Goal: Task Accomplishment & Management: Use online tool/utility

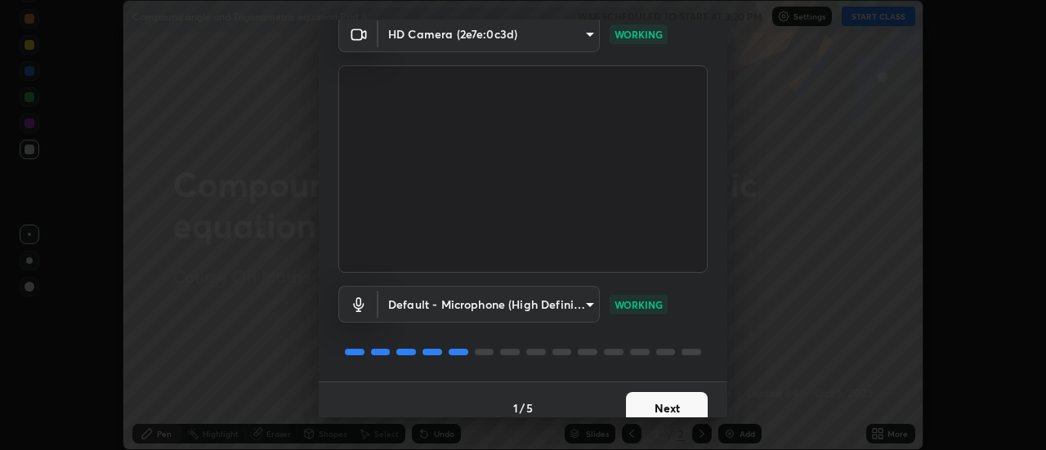
scroll to position [86, 0]
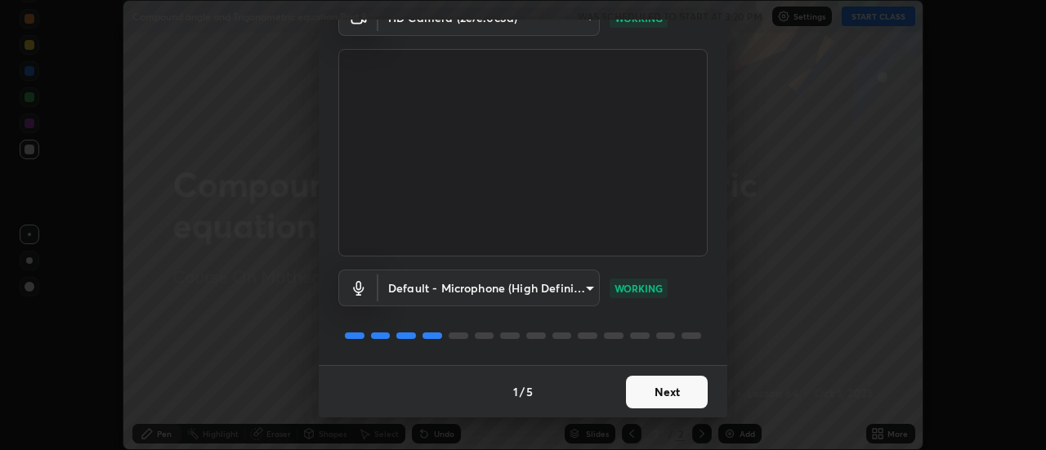
click at [677, 394] on button "Next" at bounding box center [667, 392] width 82 height 33
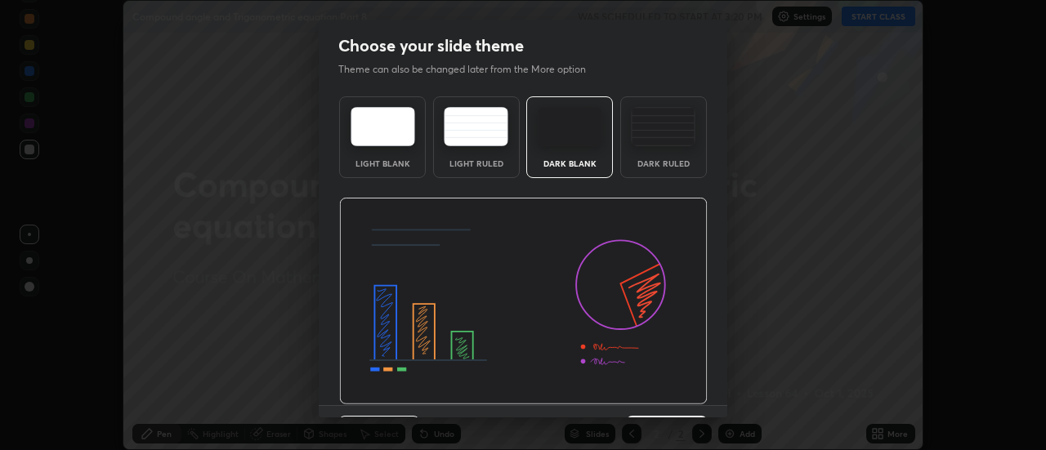
scroll to position [40, 0]
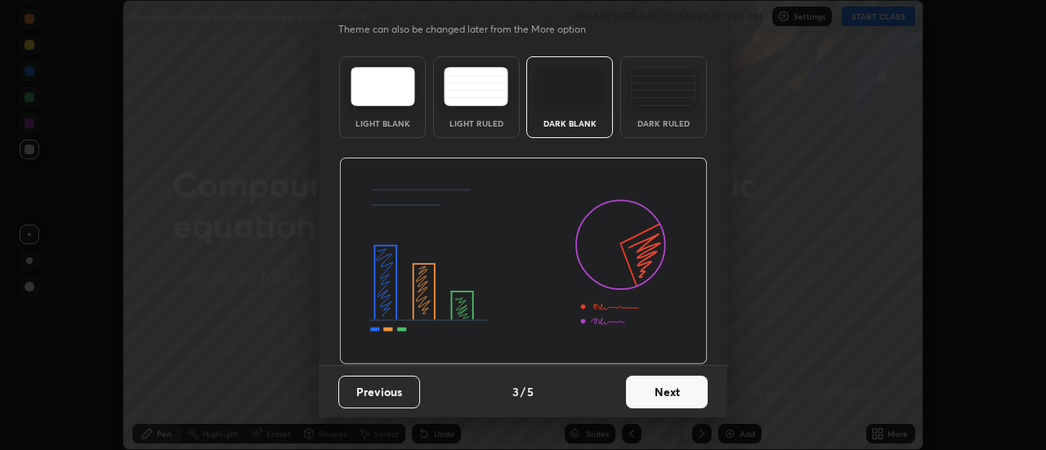
click at [673, 383] on button "Next" at bounding box center [667, 392] width 82 height 33
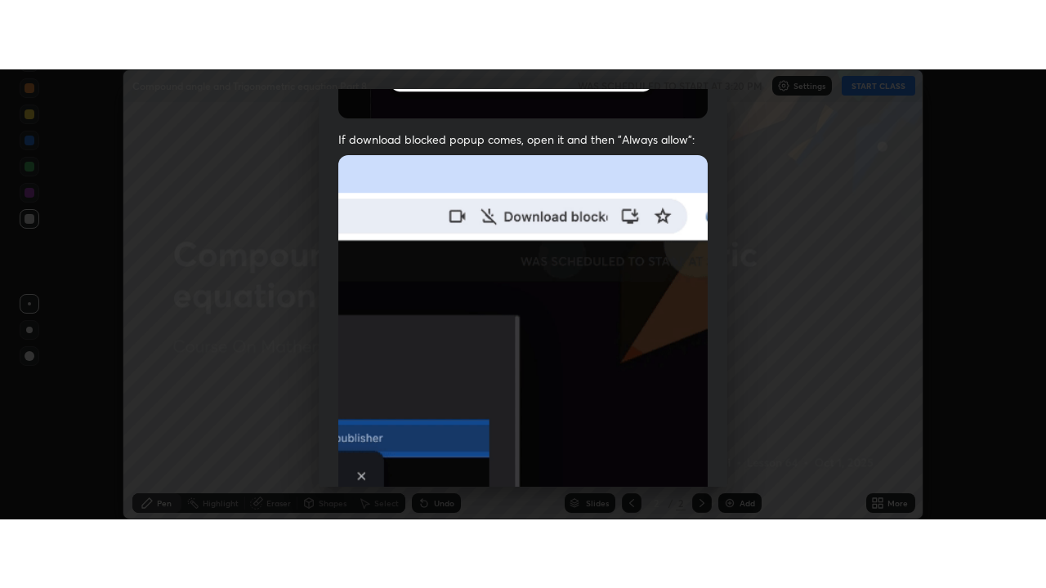
scroll to position [419, 0]
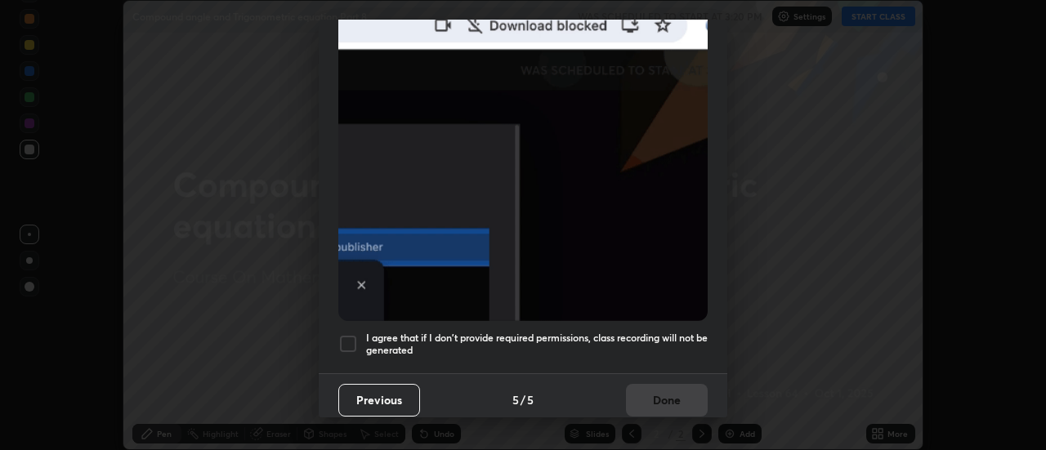
click at [681, 332] on h5 "I agree that if I don't provide required permissions, class recording will not …" at bounding box center [537, 344] width 342 height 25
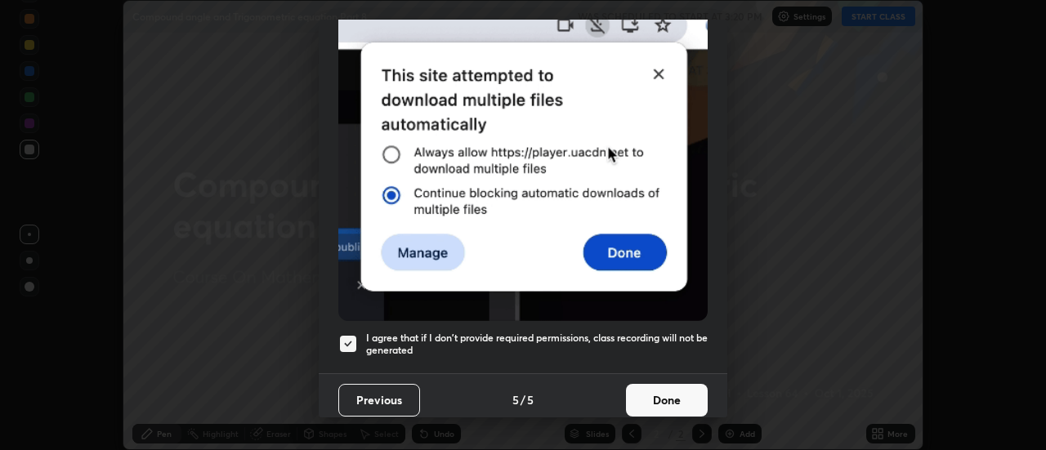
click at [685, 391] on button "Done" at bounding box center [667, 400] width 82 height 33
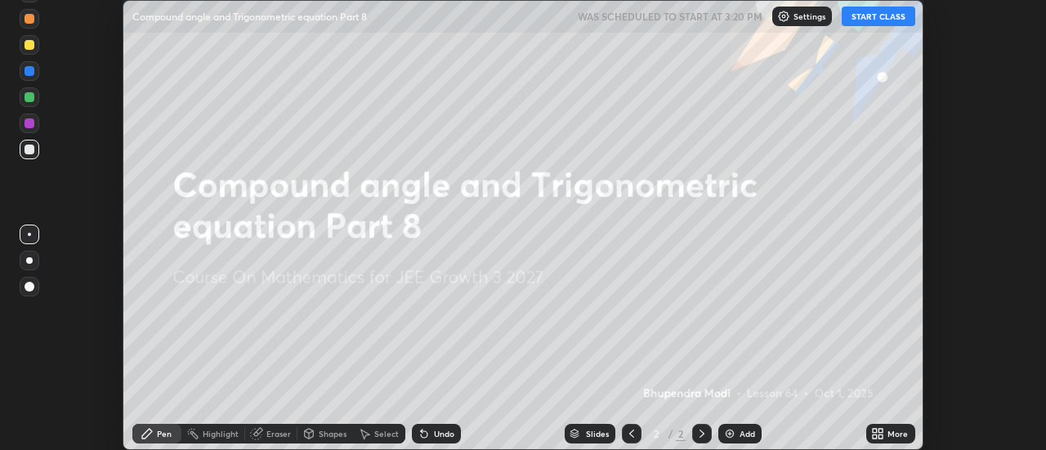
click at [875, 436] on icon at bounding box center [875, 437] width 4 height 4
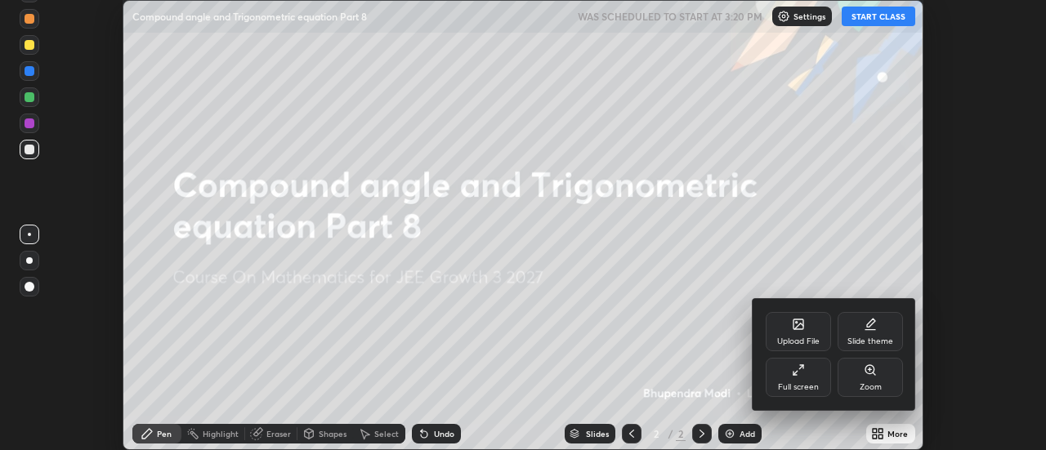
click at [814, 387] on div "Full screen" at bounding box center [798, 387] width 41 height 8
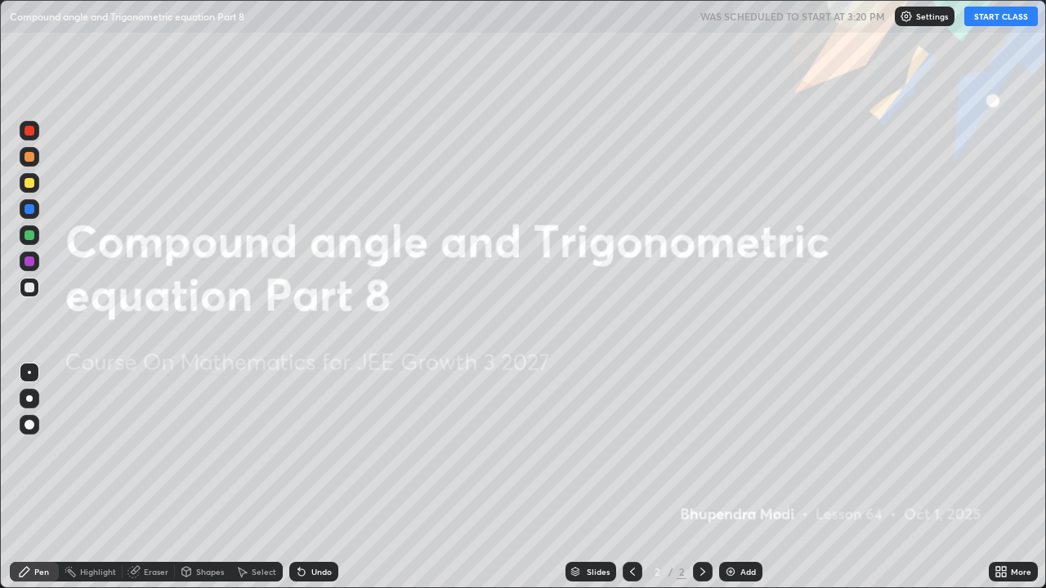
scroll to position [588, 1046]
click at [1010, 18] on button "START CLASS" at bounding box center [1001, 17] width 74 height 20
click at [729, 449] on img at bounding box center [730, 571] width 13 height 13
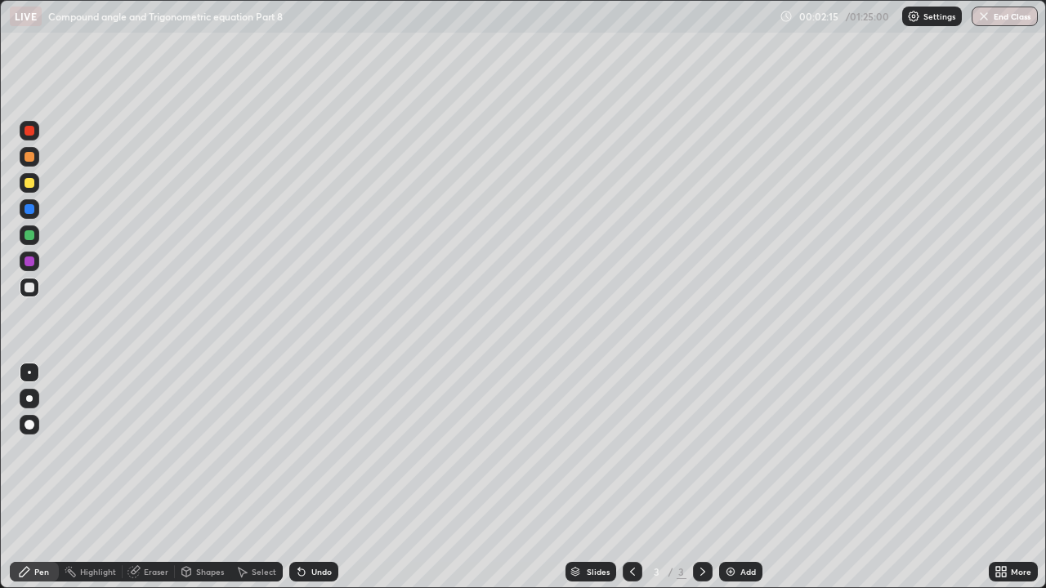
click at [320, 449] on div "Undo" at bounding box center [321, 572] width 20 height 8
click at [736, 449] on div "Add" at bounding box center [740, 572] width 43 height 20
click at [29, 259] on div at bounding box center [30, 262] width 10 height 10
click at [153, 449] on div "Eraser" at bounding box center [156, 572] width 25 height 8
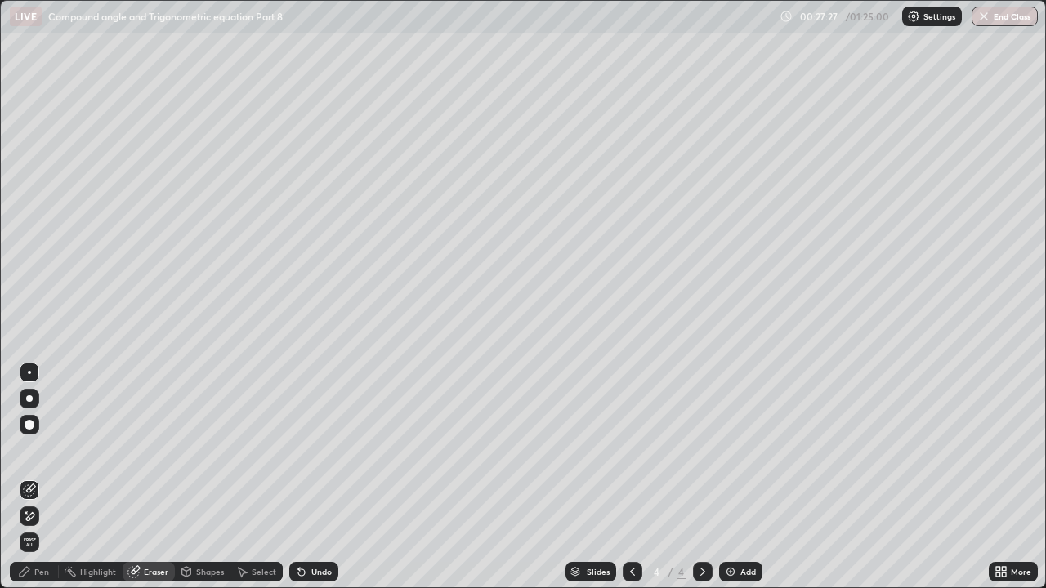
click at [39, 449] on div "Pen" at bounding box center [41, 572] width 15 height 8
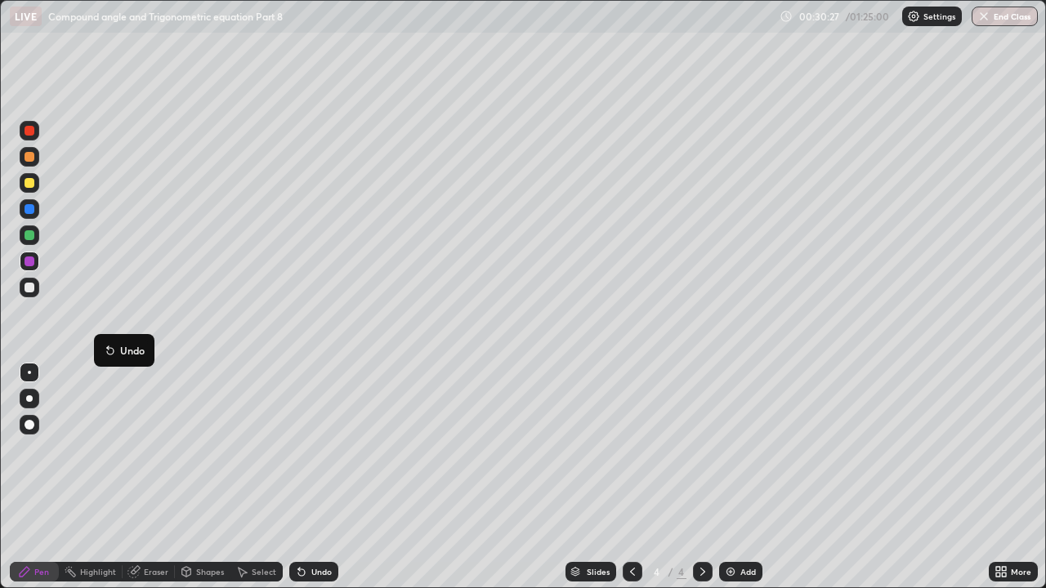
click at [29, 288] on div at bounding box center [30, 288] width 10 height 10
click at [311, 449] on div "Undo" at bounding box center [321, 572] width 20 height 8
click at [42, 297] on div at bounding box center [29, 288] width 26 height 26
click at [747, 449] on div "Add" at bounding box center [748, 572] width 16 height 8
click at [315, 449] on div "Undo" at bounding box center [321, 572] width 20 height 8
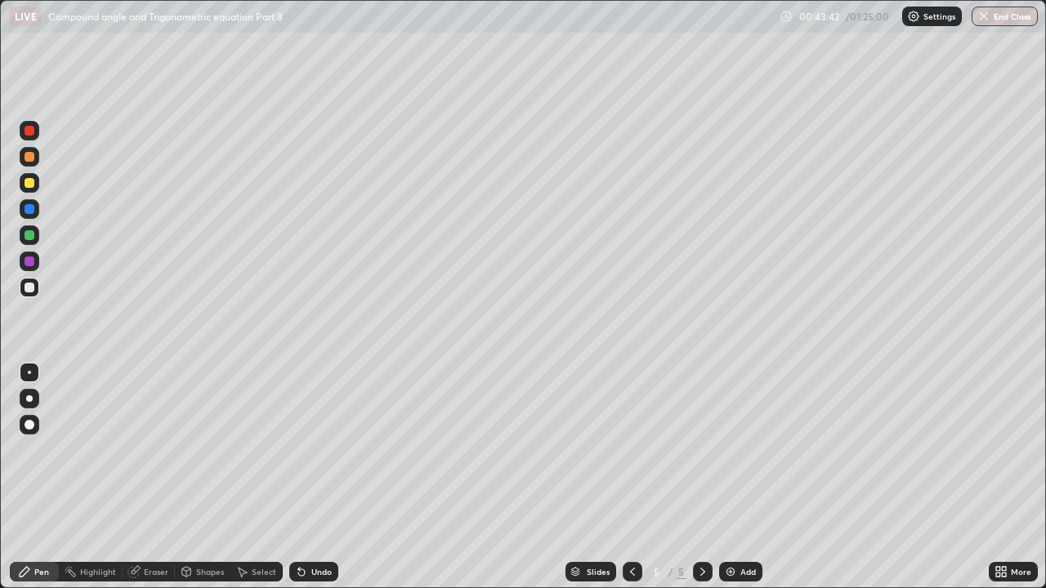
click at [322, 449] on div "Undo" at bounding box center [313, 572] width 49 height 20
click at [730, 449] on img at bounding box center [730, 571] width 13 height 13
click at [628, 449] on icon at bounding box center [632, 571] width 13 height 13
click at [701, 449] on icon at bounding box center [702, 571] width 13 height 13
click at [315, 449] on div "Undo" at bounding box center [313, 572] width 49 height 20
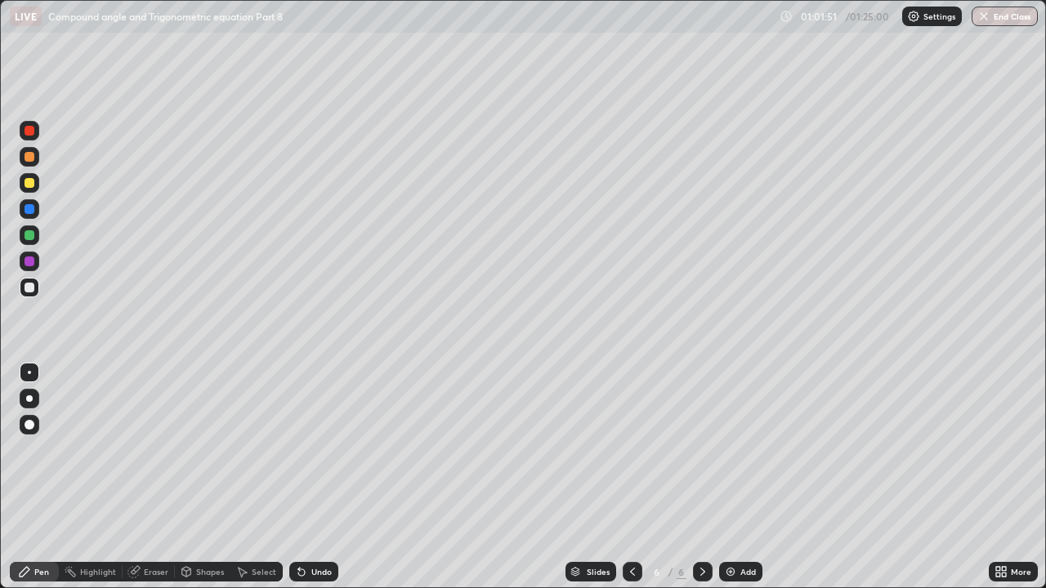
click at [316, 449] on div "Undo" at bounding box center [321, 572] width 20 height 8
click at [326, 449] on div "Undo" at bounding box center [313, 572] width 49 height 20
click at [735, 449] on img at bounding box center [730, 571] width 13 height 13
click at [160, 449] on div "Eraser" at bounding box center [156, 572] width 25 height 8
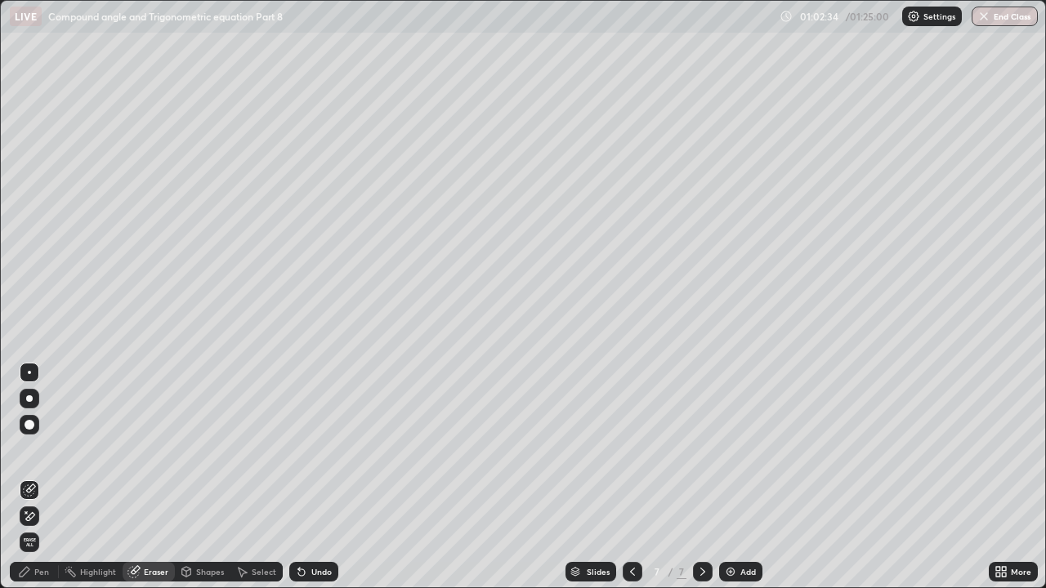
click at [42, 449] on div "Pen" at bounding box center [34, 572] width 49 height 20
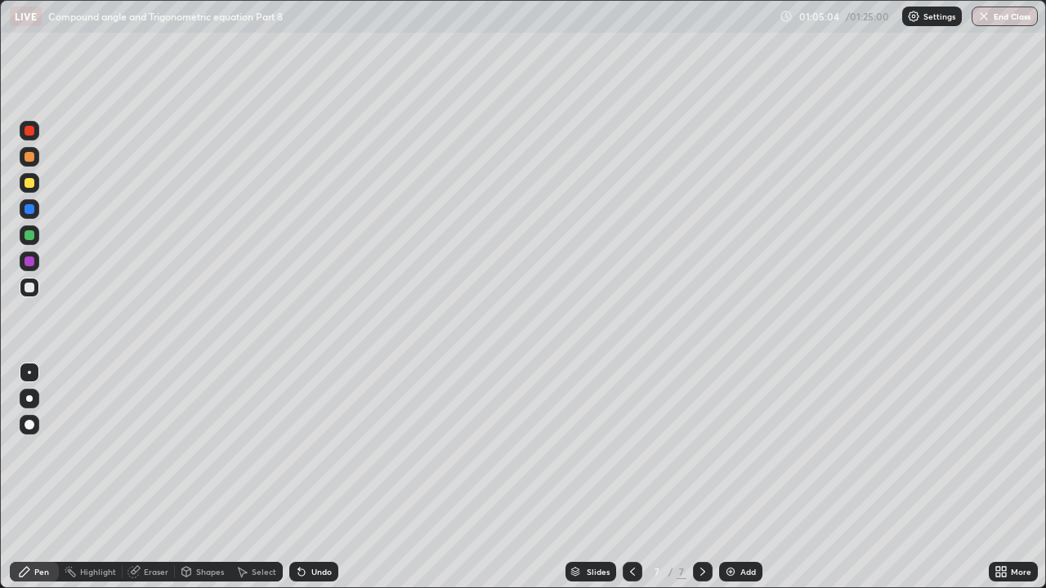
click at [320, 449] on div "Undo" at bounding box center [313, 572] width 49 height 20
click at [153, 449] on div "Eraser" at bounding box center [156, 572] width 25 height 8
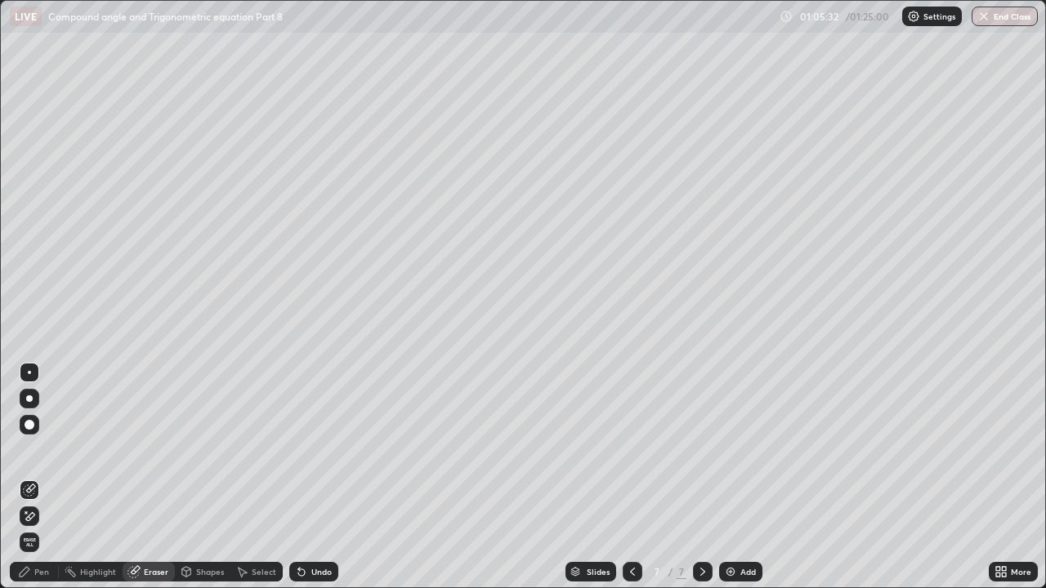
click at [46, 449] on div "Pen" at bounding box center [41, 572] width 15 height 8
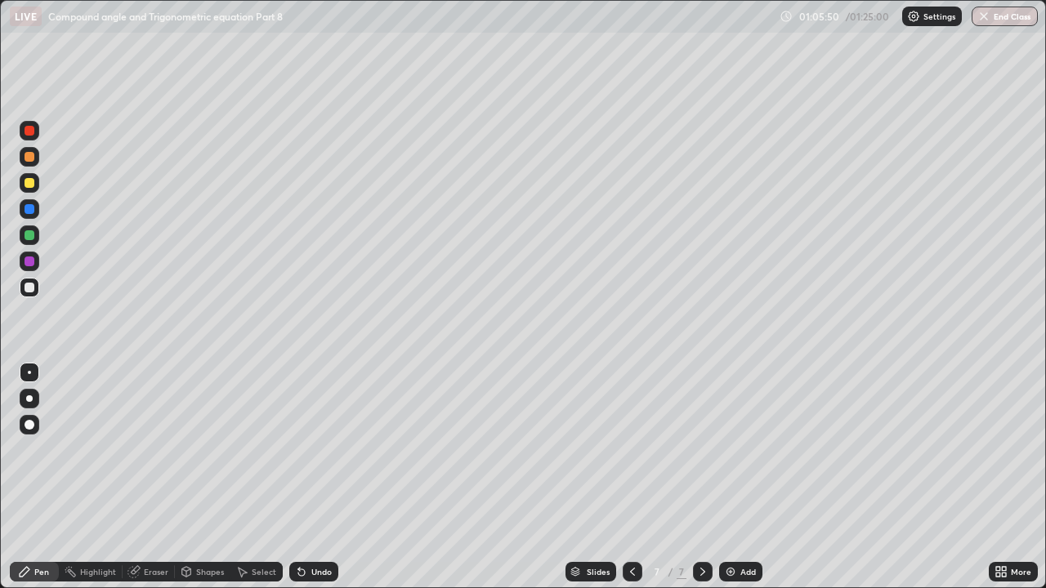
click at [150, 449] on div "Eraser" at bounding box center [156, 572] width 25 height 8
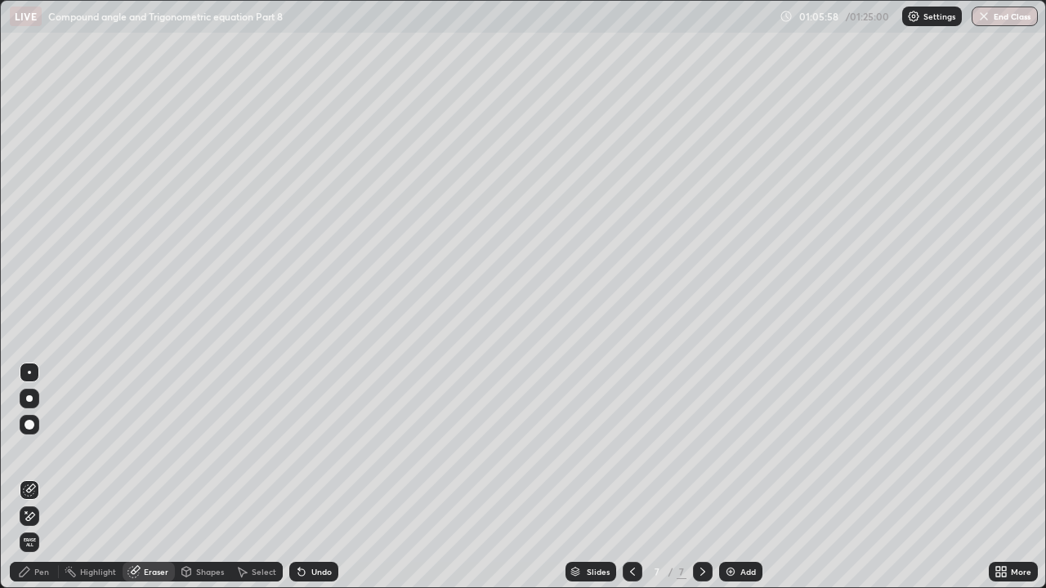
click at [43, 449] on div "Pen" at bounding box center [41, 572] width 15 height 8
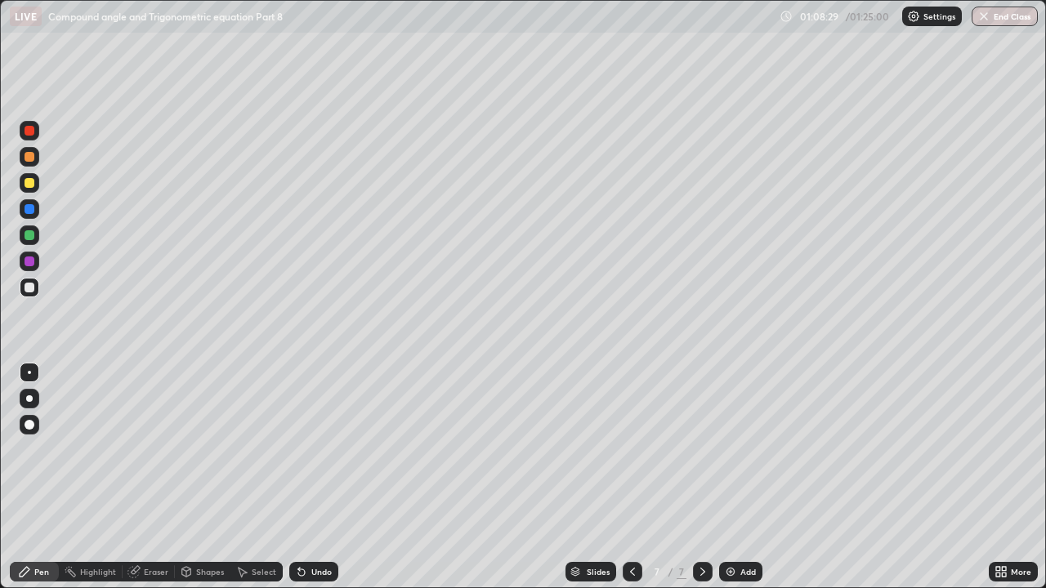
click at [311, 449] on div "Undo" at bounding box center [321, 572] width 20 height 8
click at [320, 449] on div "Undo" at bounding box center [321, 572] width 20 height 8
click at [155, 449] on div "Eraser" at bounding box center [149, 572] width 52 height 20
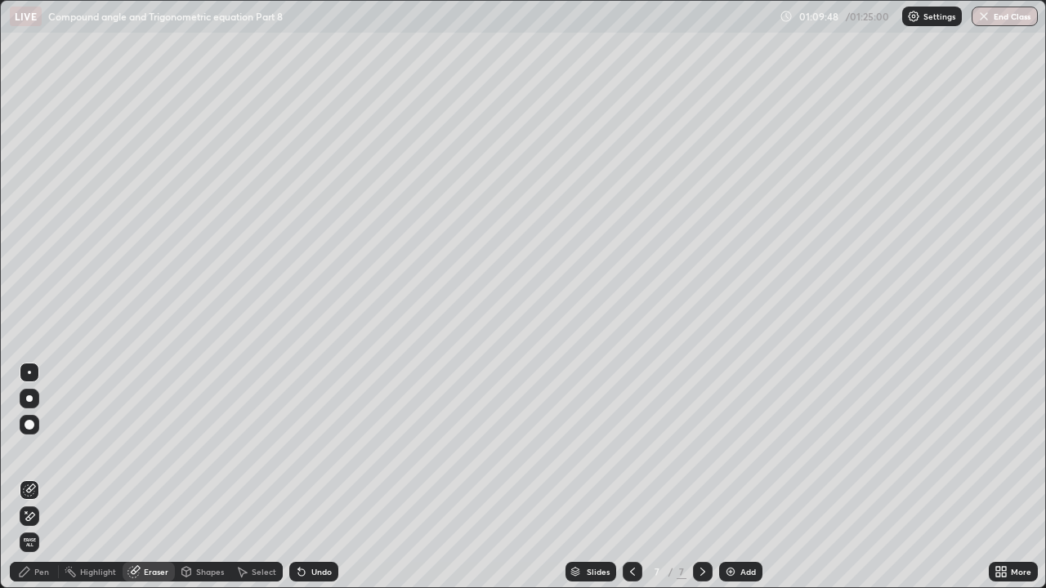
click at [40, 449] on div "Pen" at bounding box center [41, 572] width 15 height 8
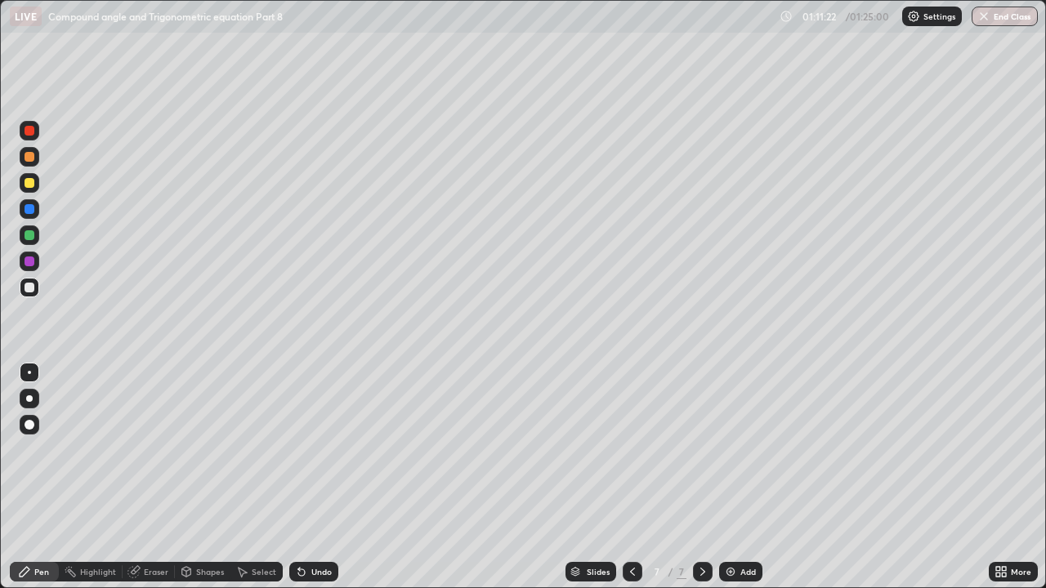
click at [155, 449] on div "Eraser" at bounding box center [156, 572] width 25 height 8
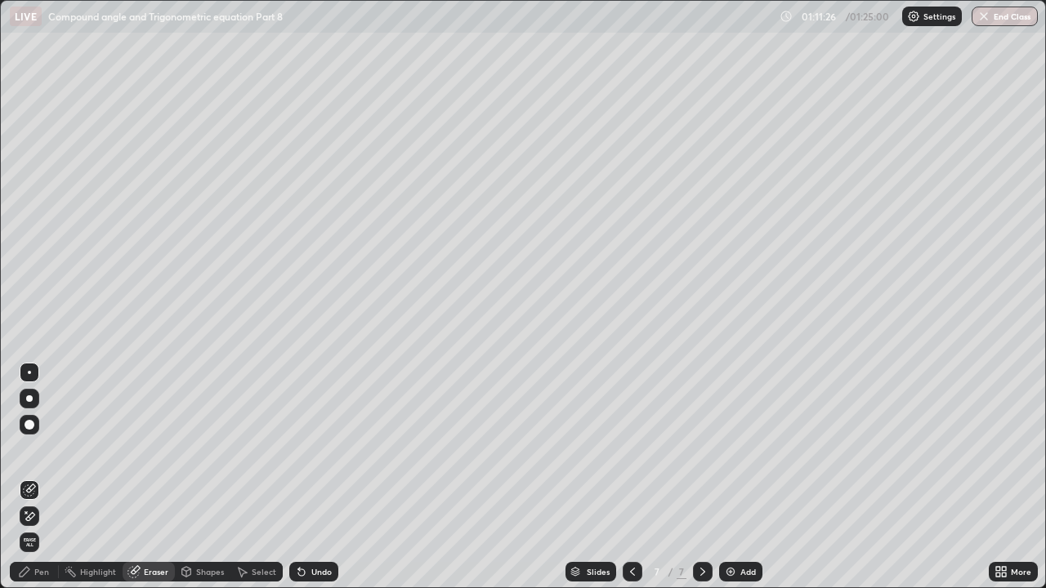
click at [51, 449] on div "Pen" at bounding box center [34, 572] width 49 height 20
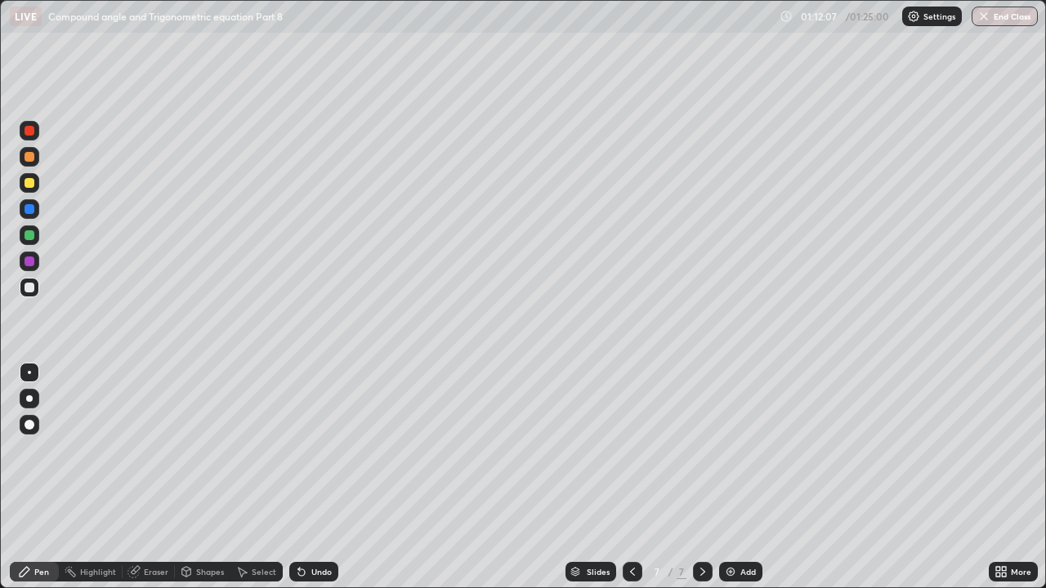
click at [31, 259] on div at bounding box center [30, 262] width 10 height 10
click at [731, 449] on img at bounding box center [730, 571] width 13 height 13
click at [30, 283] on div at bounding box center [30, 288] width 10 height 10
click at [315, 449] on div "Undo" at bounding box center [321, 572] width 20 height 8
click at [324, 449] on div "Undo" at bounding box center [321, 572] width 20 height 8
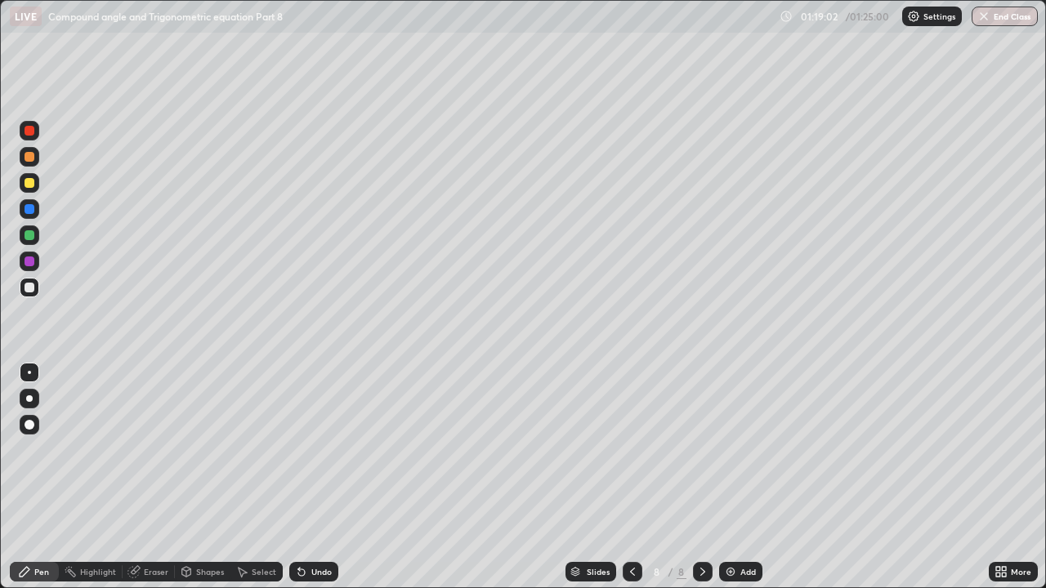
click at [158, 449] on div "Eraser" at bounding box center [156, 572] width 25 height 8
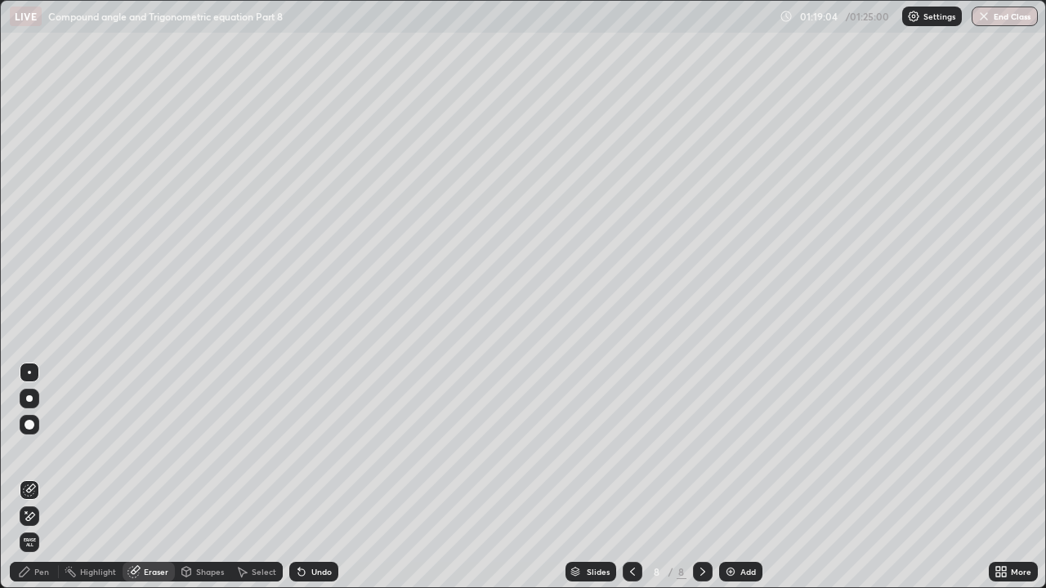
click at [47, 449] on div "Pen" at bounding box center [34, 572] width 49 height 20
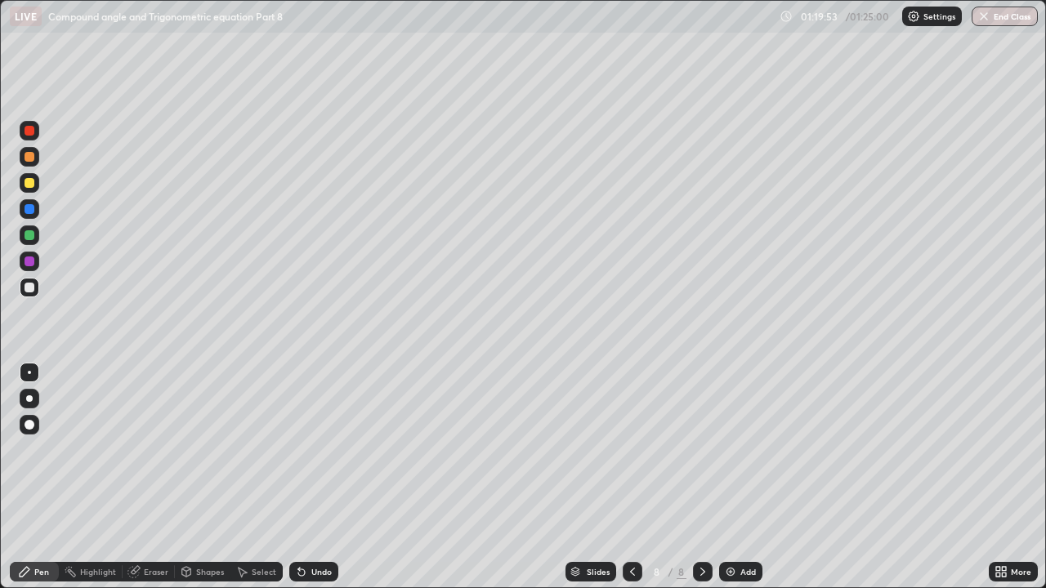
click at [306, 449] on div "Undo" at bounding box center [313, 572] width 49 height 20
click at [26, 261] on div at bounding box center [30, 262] width 10 height 10
click at [156, 449] on div "Eraser" at bounding box center [149, 572] width 52 height 20
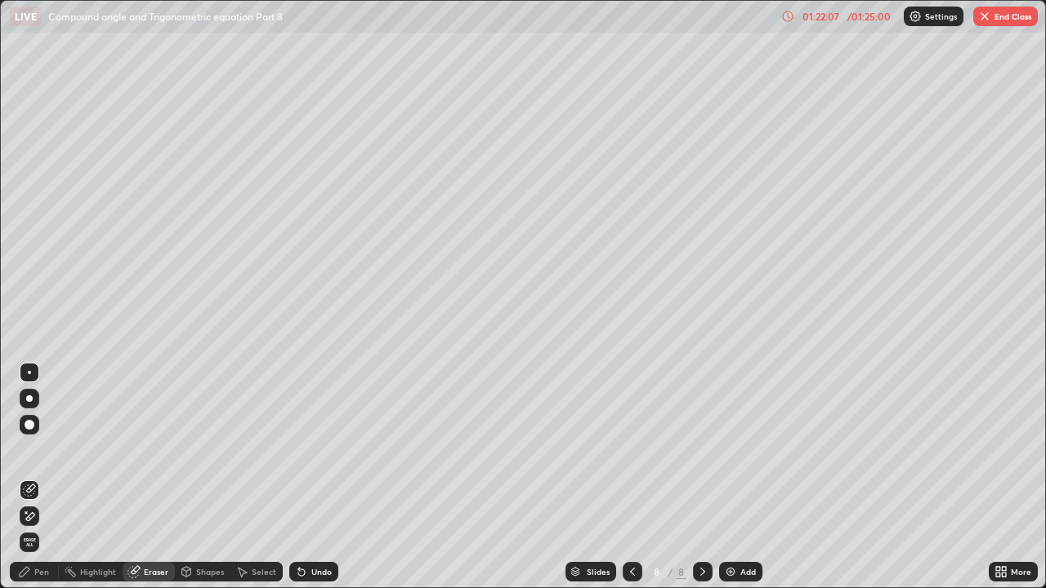
click at [42, 449] on div "Pen" at bounding box center [41, 572] width 15 height 8
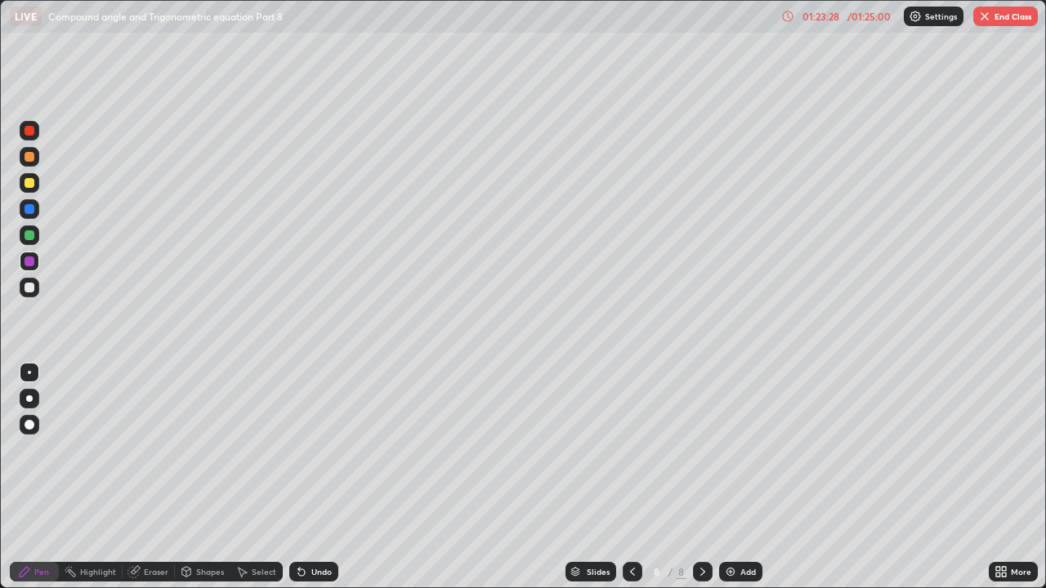
click at [992, 17] on button "End Class" at bounding box center [1005, 17] width 65 height 20
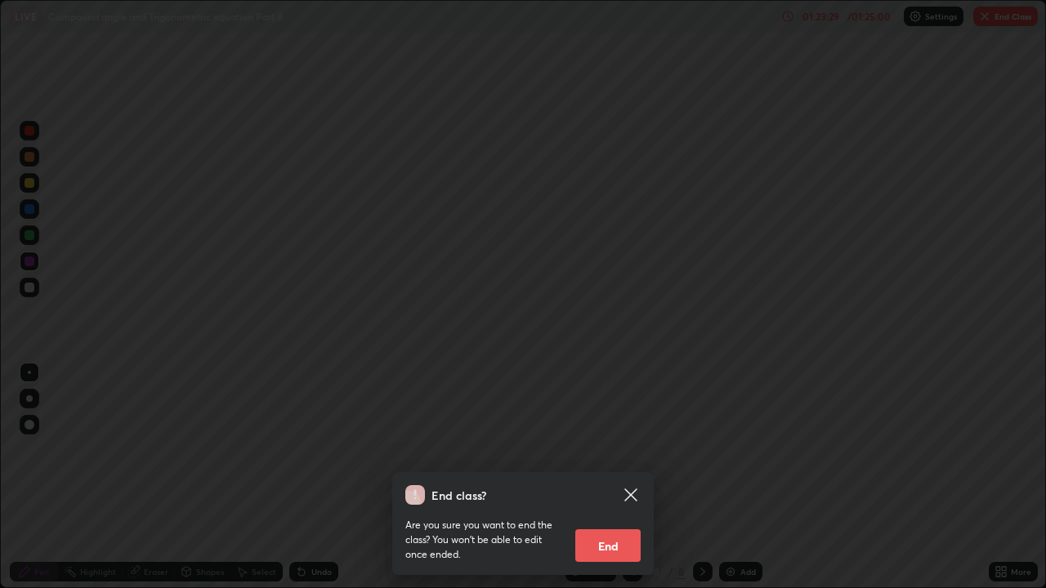
click at [610, 449] on button "End" at bounding box center [607, 546] width 65 height 33
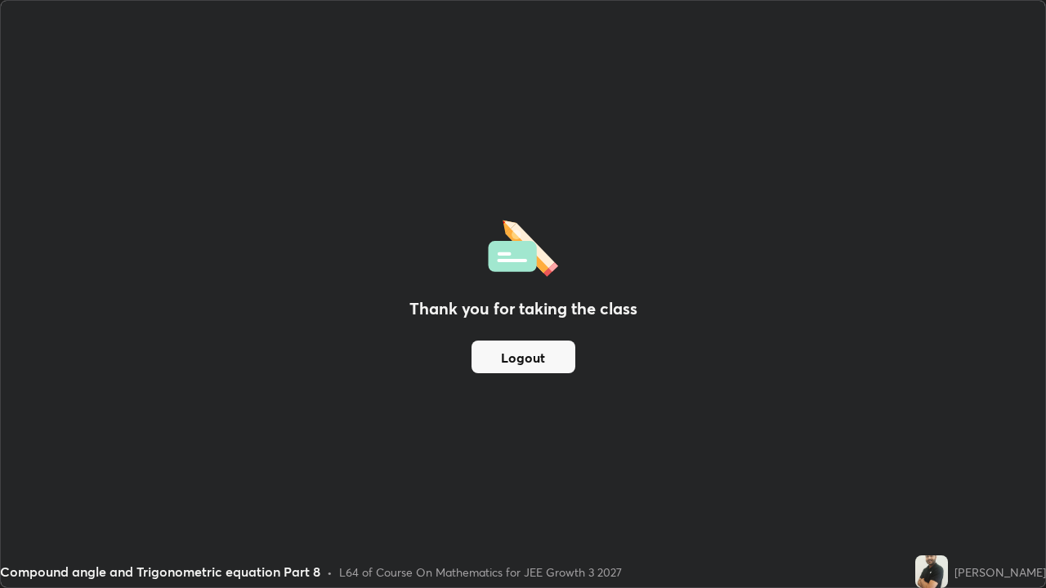
click at [548, 360] on button "Logout" at bounding box center [523, 357] width 104 height 33
click at [552, 360] on button "Logout" at bounding box center [523, 357] width 104 height 33
click at [534, 361] on button "Logout" at bounding box center [523, 357] width 104 height 33
